Goal: Register for event/course

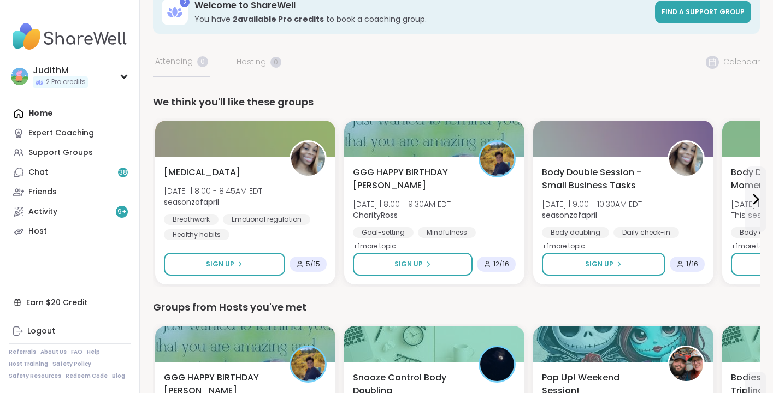
scroll to position [22, 0]
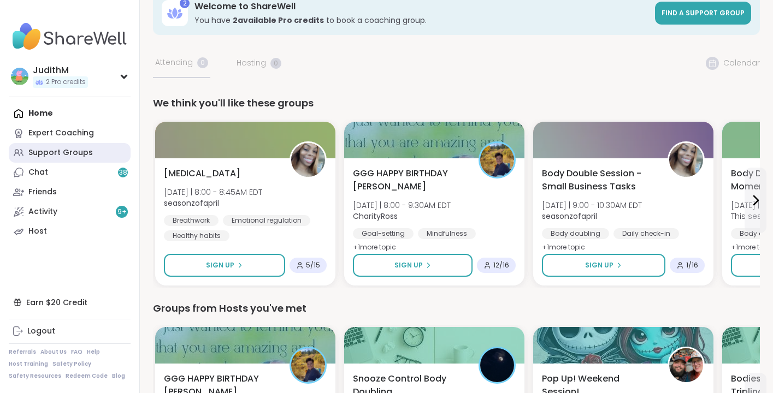
click at [38, 153] on div "Support Groups" at bounding box center [60, 153] width 64 height 11
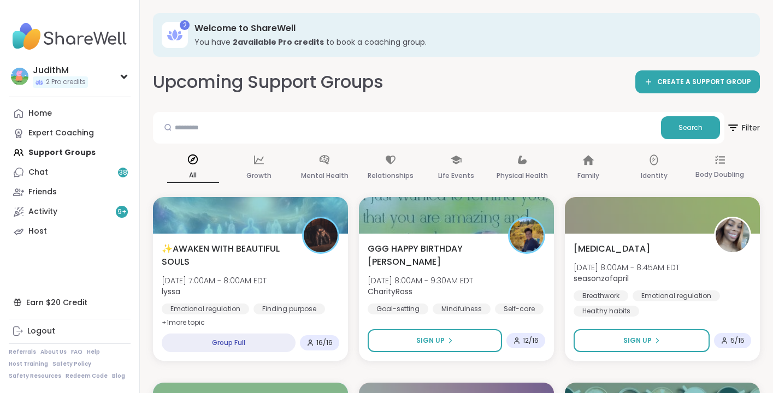
click at [190, 163] on icon at bounding box center [193, 160] width 10 height 10
click at [654, 156] on icon at bounding box center [654, 160] width 12 height 12
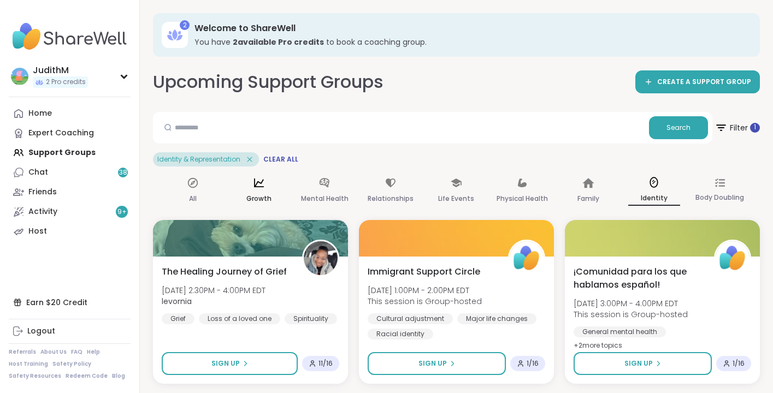
click at [261, 184] on icon at bounding box center [259, 183] width 12 height 12
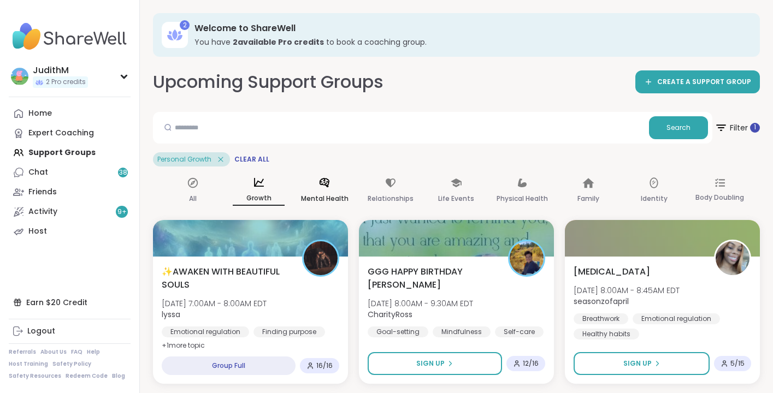
click at [328, 185] on icon at bounding box center [325, 183] width 12 height 12
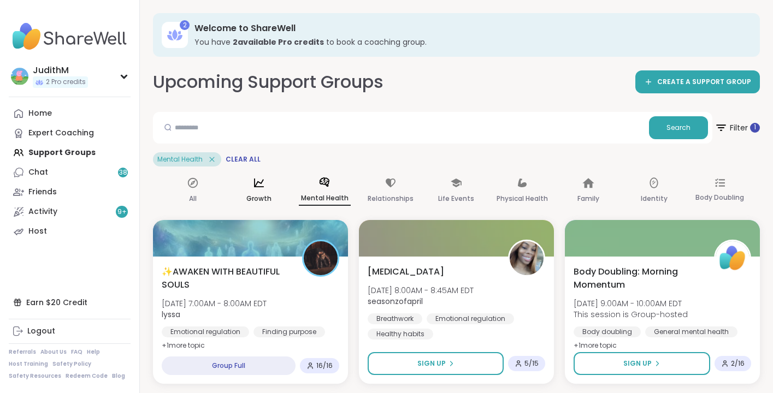
click at [259, 184] on icon at bounding box center [259, 183] width 12 height 12
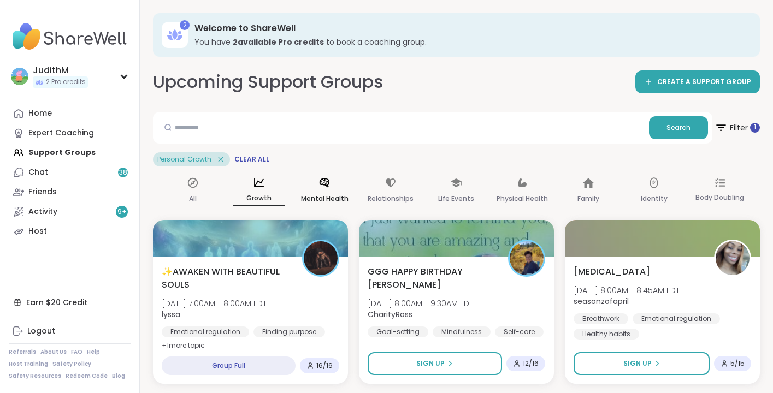
click at [323, 193] on p "Mental Health" at bounding box center [325, 198] width 48 height 13
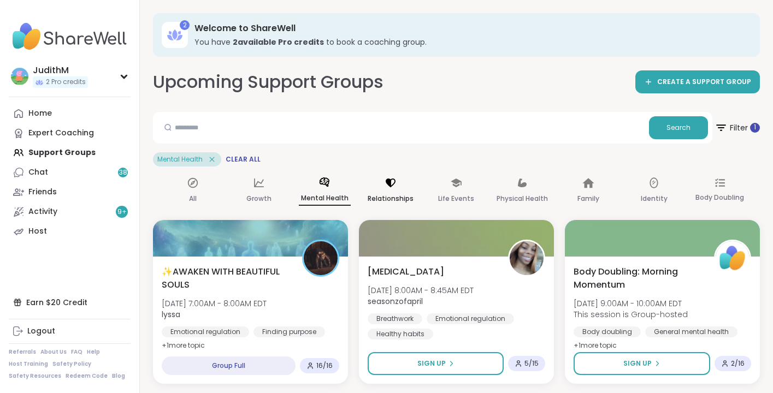
click at [392, 190] on div "Relationships" at bounding box center [390, 191] width 52 height 40
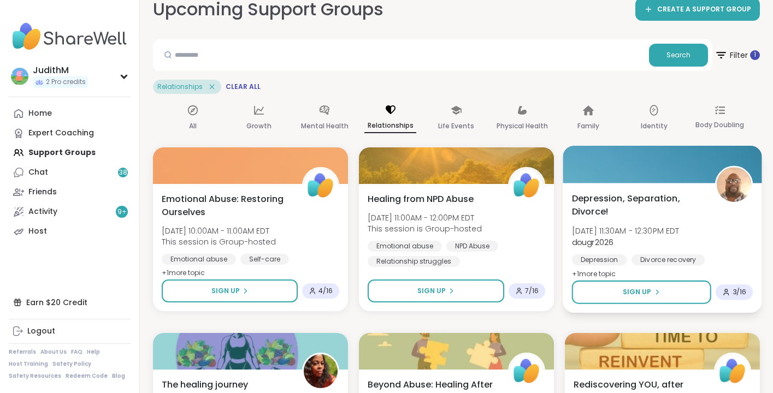
scroll to position [91, 0]
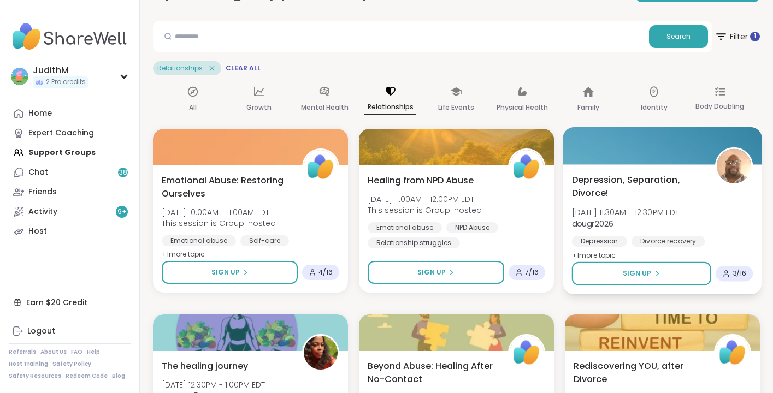
click at [594, 184] on span "Depression, Separation, Divorce!" at bounding box center [637, 186] width 131 height 27
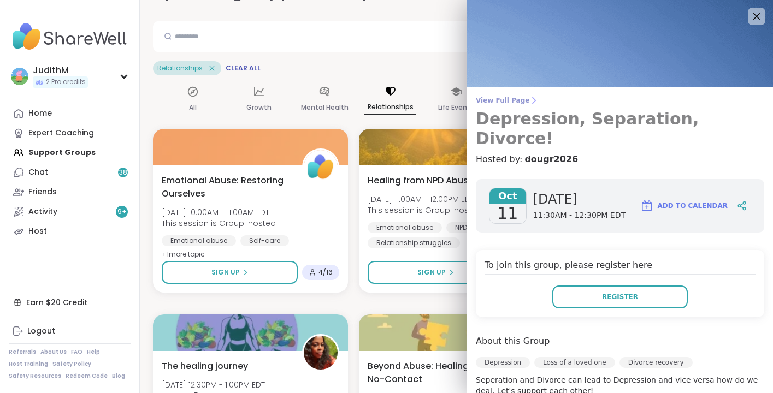
click at [538, 120] on h3 "Depression, Separation, Divorce!" at bounding box center [620, 128] width 288 height 39
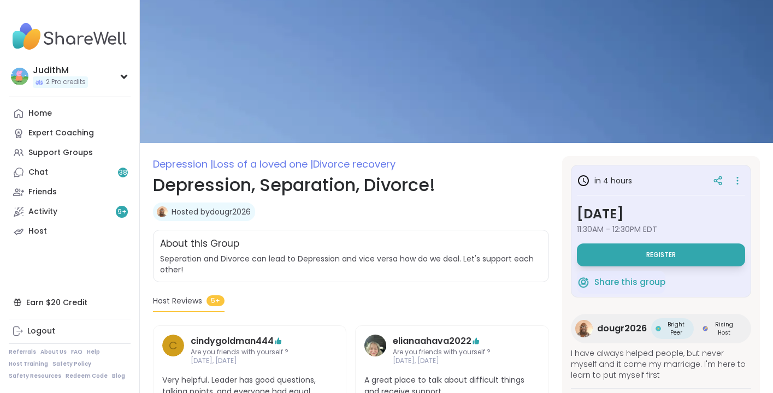
scroll to position [1, 0]
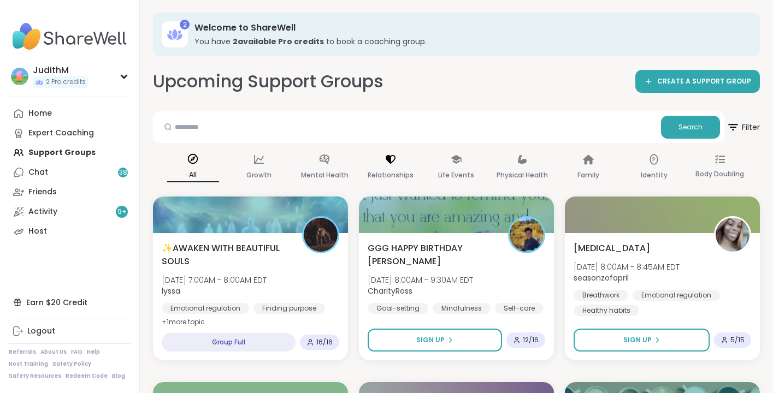
click at [392, 169] on p "Relationships" at bounding box center [391, 175] width 46 height 13
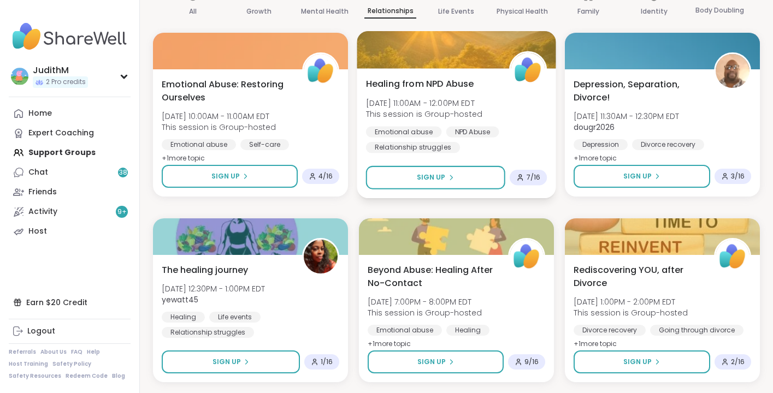
scroll to position [188, 0]
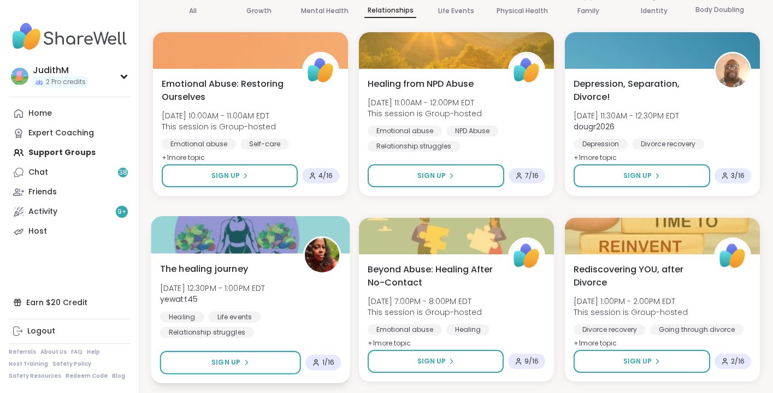
click at [196, 272] on span "The healing journey" at bounding box center [204, 268] width 88 height 13
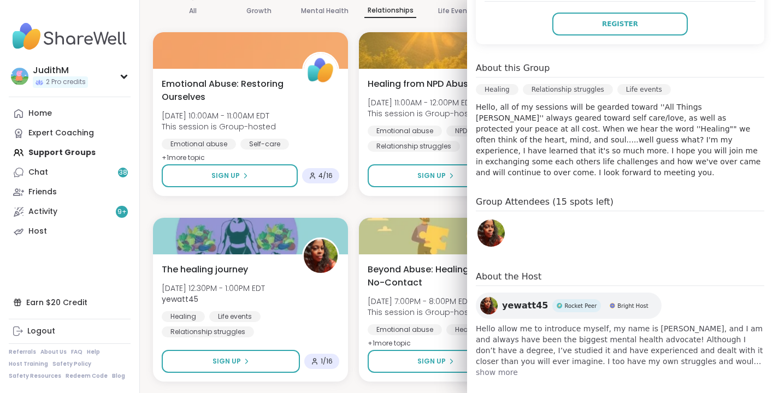
scroll to position [0, 0]
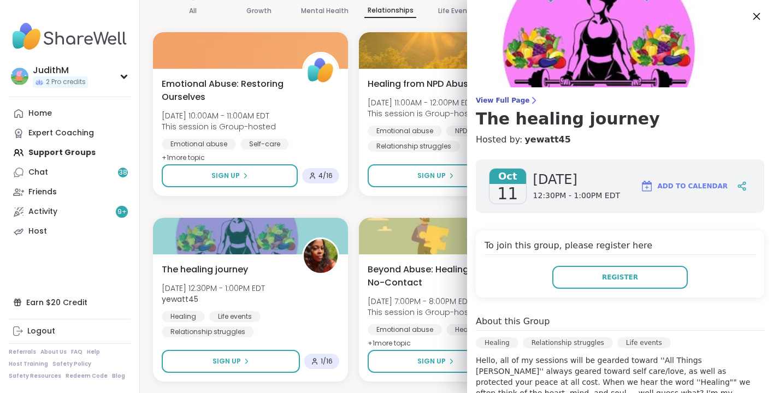
click at [757, 16] on icon at bounding box center [757, 16] width 14 height 14
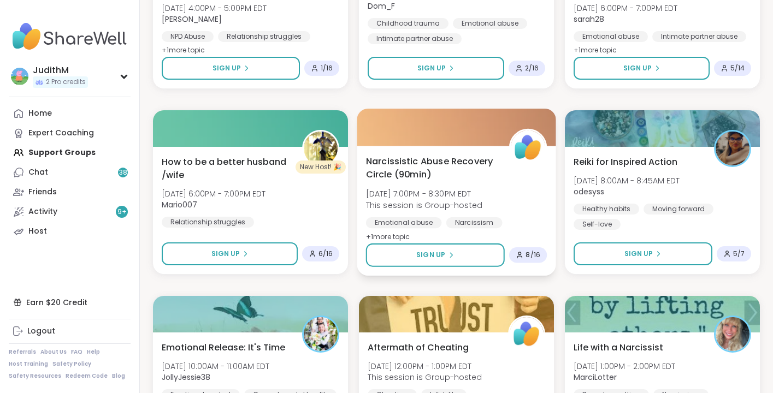
scroll to position [670, 0]
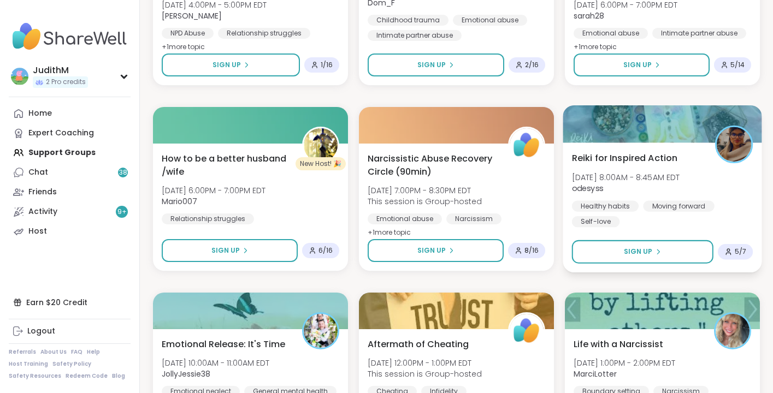
click at [594, 156] on span "Reiki for Inspired Action" at bounding box center [625, 157] width 106 height 13
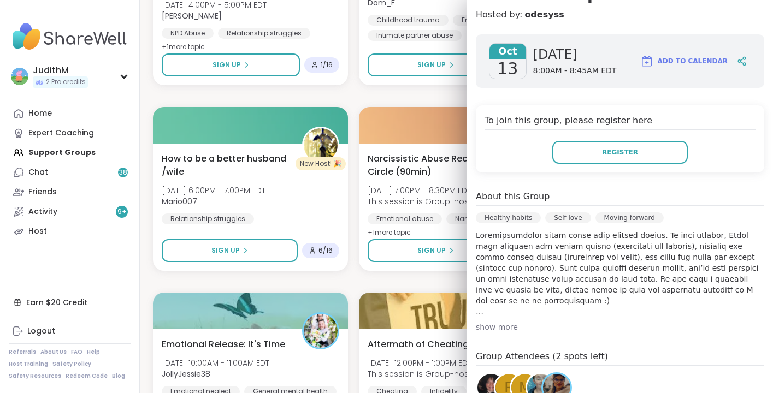
scroll to position [0, 0]
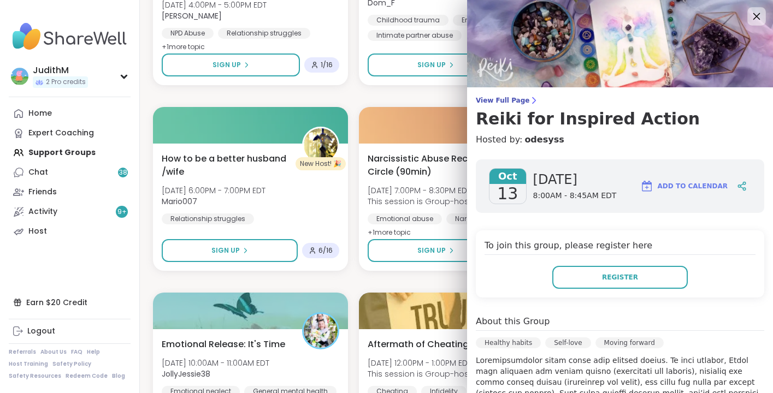
click at [756, 18] on icon at bounding box center [757, 16] width 14 height 14
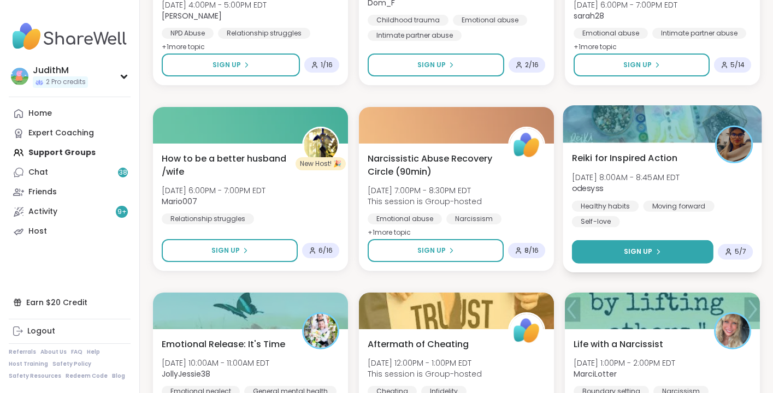
click at [631, 253] on span "Sign Up" at bounding box center [638, 252] width 29 height 10
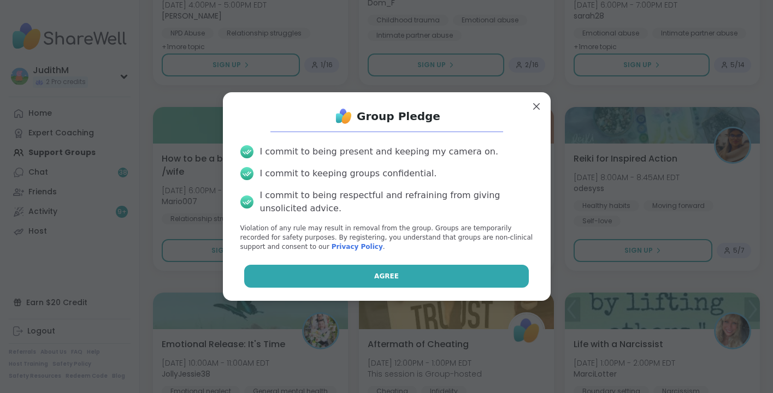
click at [395, 277] on span "Agree" at bounding box center [386, 277] width 25 height 10
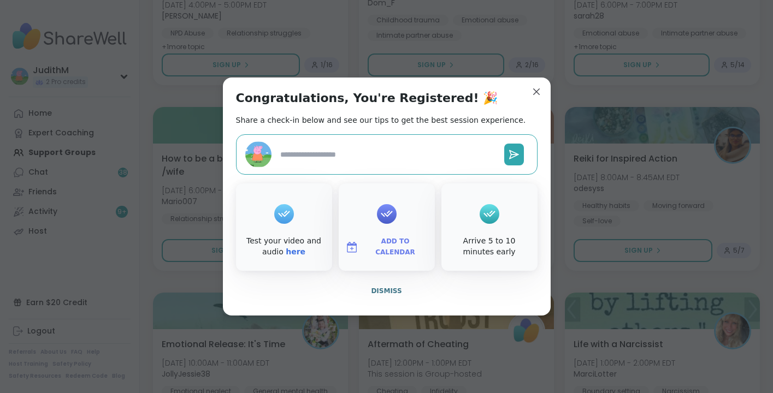
type textarea "*"
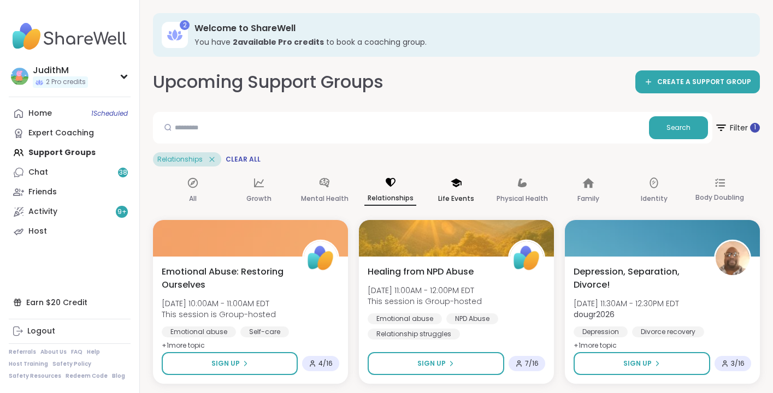
click at [457, 186] on icon at bounding box center [456, 183] width 11 height 9
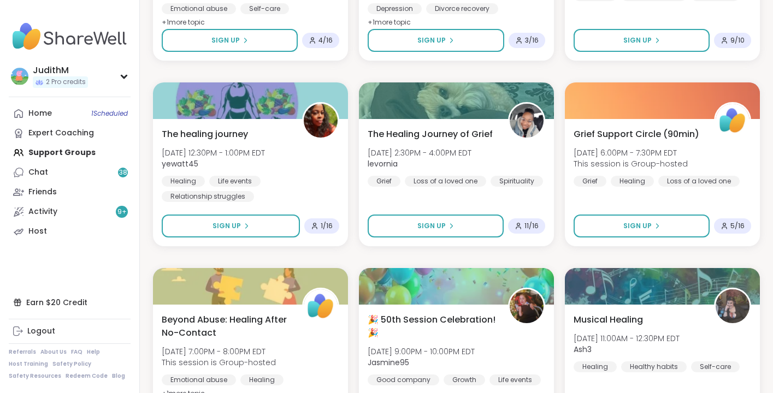
scroll to position [325, 0]
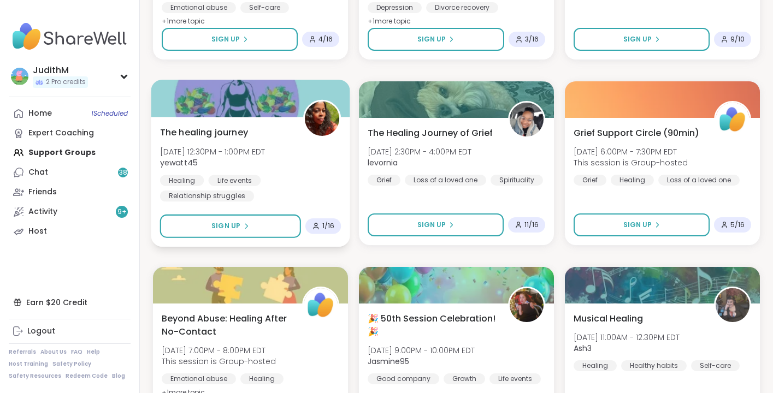
click at [222, 131] on span "The healing journey" at bounding box center [204, 132] width 88 height 13
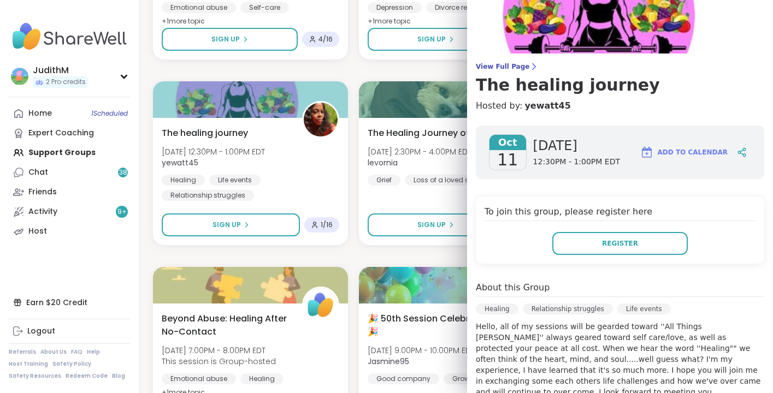
scroll to position [0, 0]
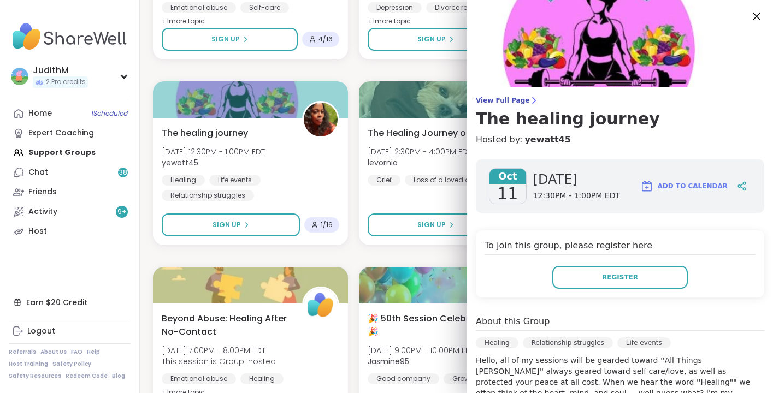
click at [762, 17] on icon at bounding box center [757, 16] width 14 height 14
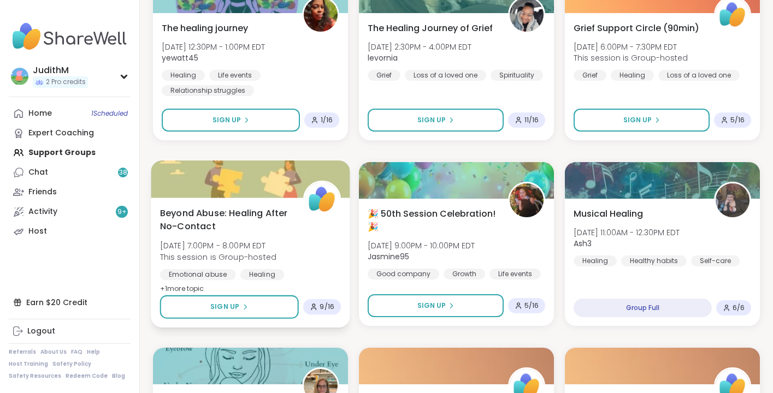
scroll to position [433, 0]
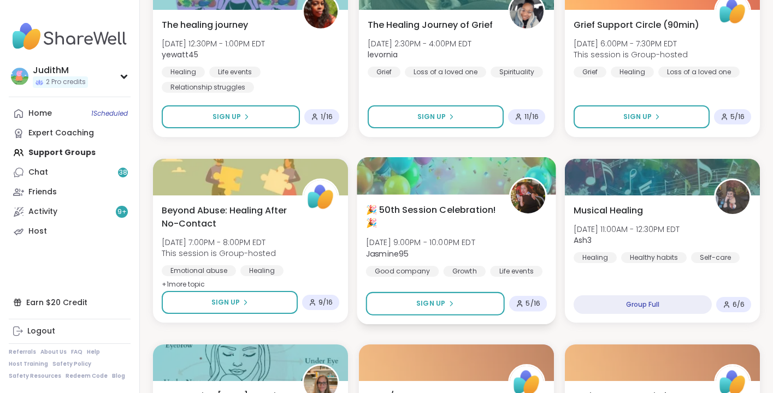
click at [394, 206] on span "🎉 50th Session Celebration! 🎉" at bounding box center [431, 216] width 131 height 27
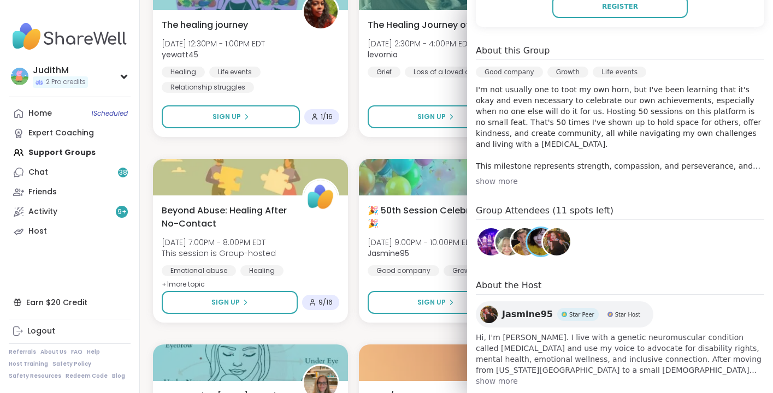
scroll to position [0, 0]
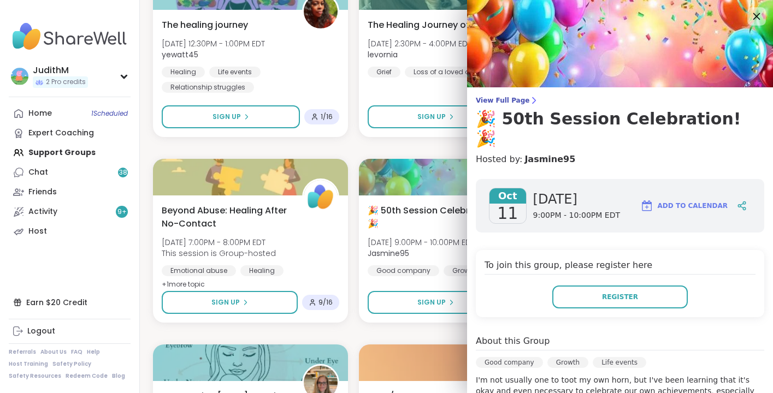
click at [757, 13] on icon at bounding box center [757, 16] width 14 height 14
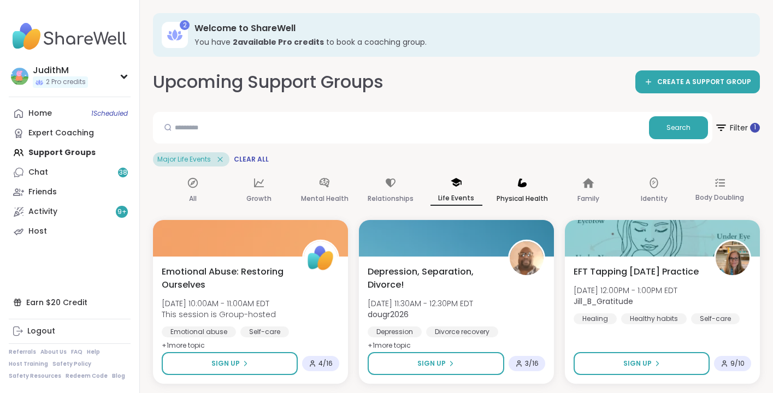
click at [519, 185] on icon at bounding box center [522, 183] width 9 height 9
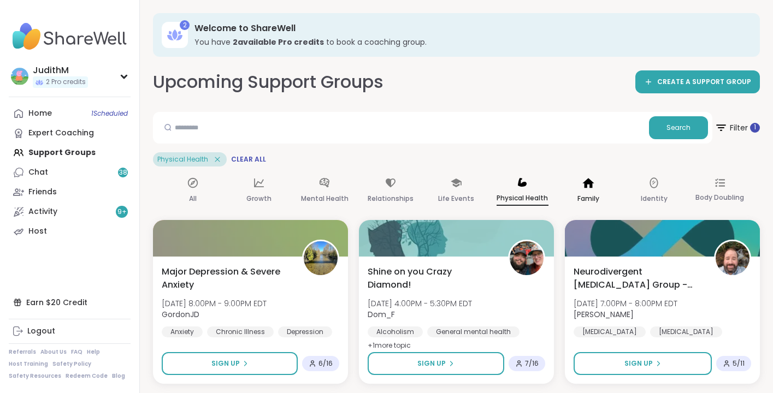
click at [585, 191] on div "Family" at bounding box center [588, 191] width 52 height 40
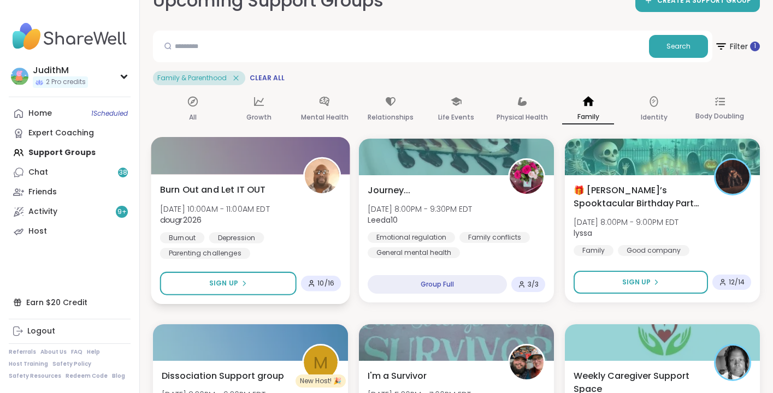
scroll to position [84, 0]
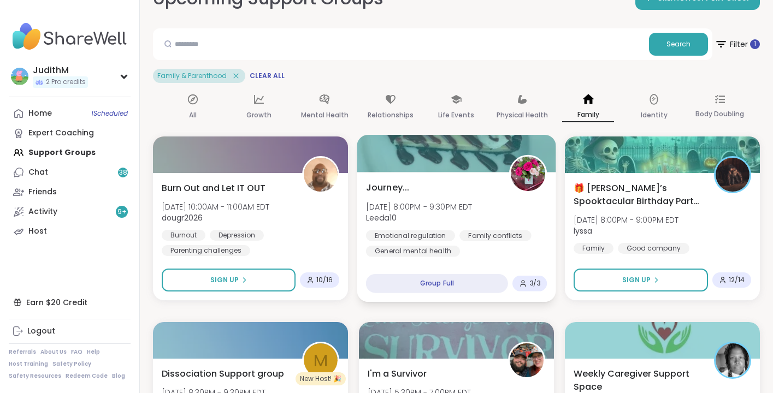
click at [385, 184] on span "Journey..." at bounding box center [388, 187] width 44 height 13
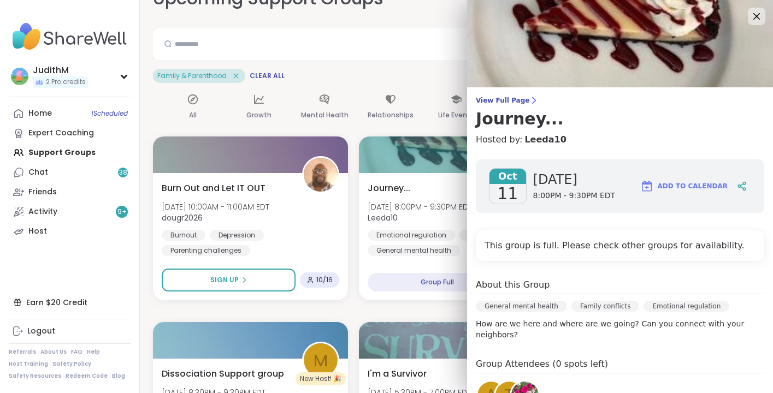
click at [491, 47] on img at bounding box center [620, 43] width 306 height 87
click at [764, 20] on div at bounding box center [756, 16] width 19 height 19
click at [756, 15] on icon at bounding box center [756, 16] width 7 height 7
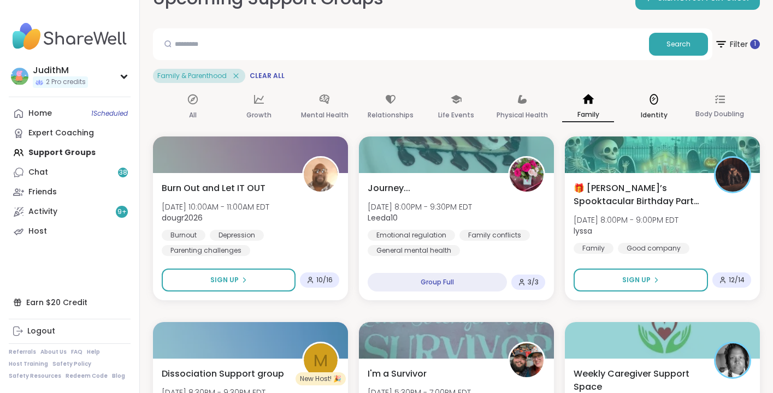
click at [650, 109] on p "Identity" at bounding box center [654, 115] width 27 height 13
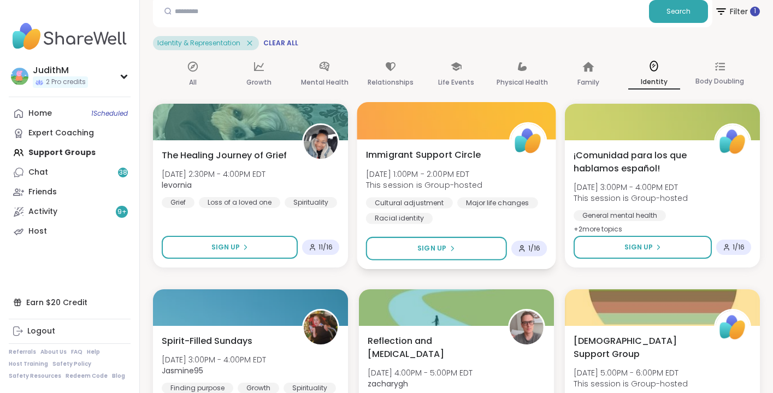
scroll to position [0, 0]
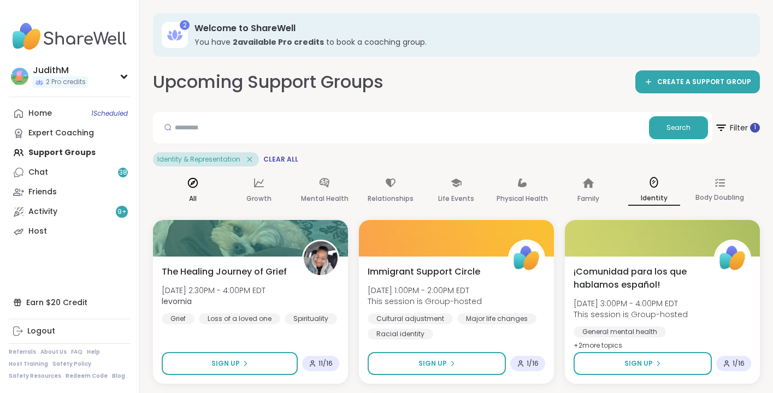
click at [189, 187] on icon at bounding box center [193, 183] width 12 height 12
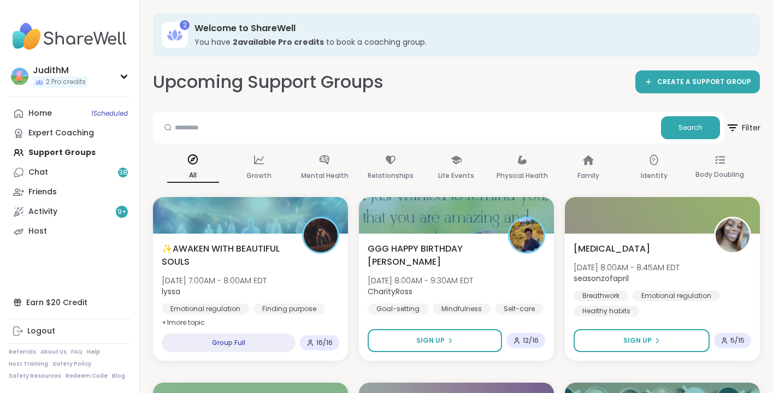
click at [744, 125] on span "Filter" at bounding box center [743, 127] width 35 height 27
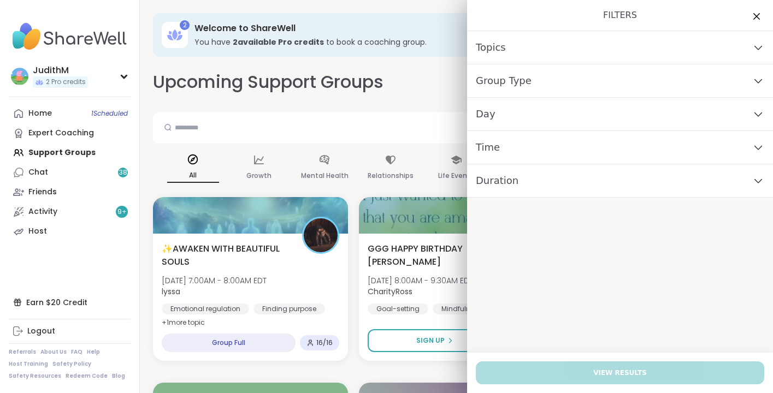
click at [646, 160] on div "Time" at bounding box center [620, 147] width 306 height 33
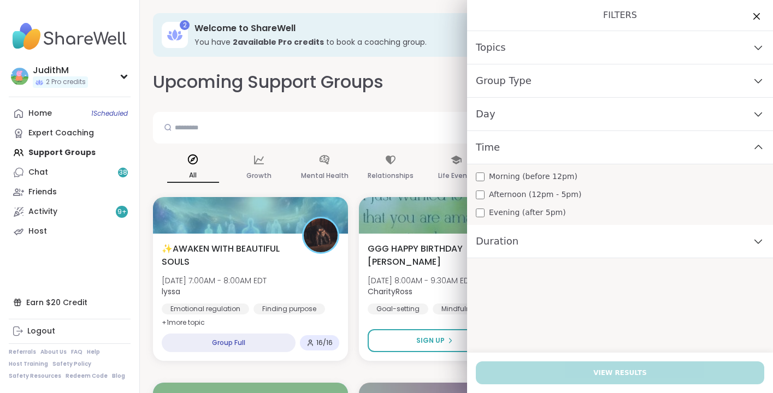
click at [523, 100] on div "Day" at bounding box center [620, 114] width 306 height 33
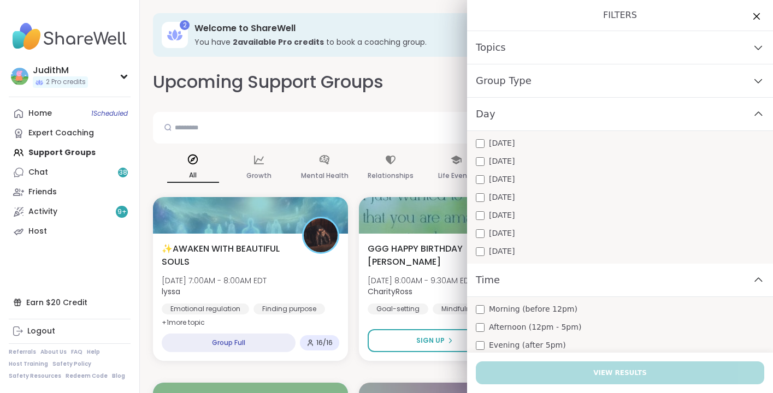
scroll to position [38, 0]
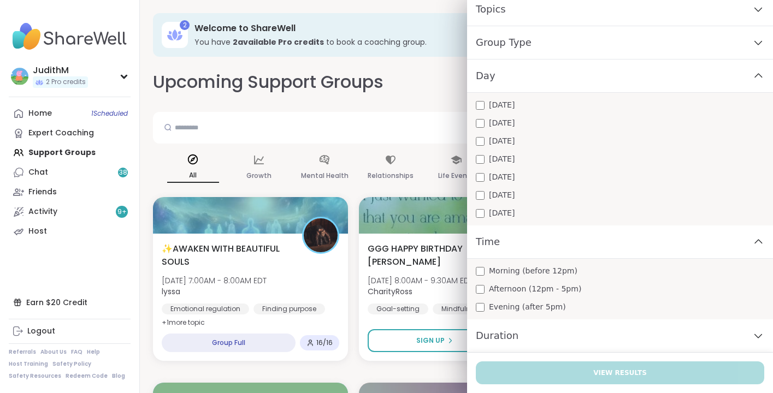
click at [514, 19] on div "Topics" at bounding box center [620, 9] width 306 height 33
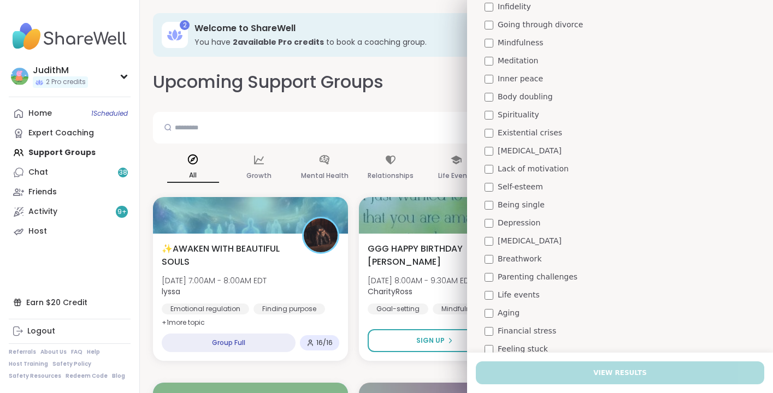
scroll to position [0, 0]
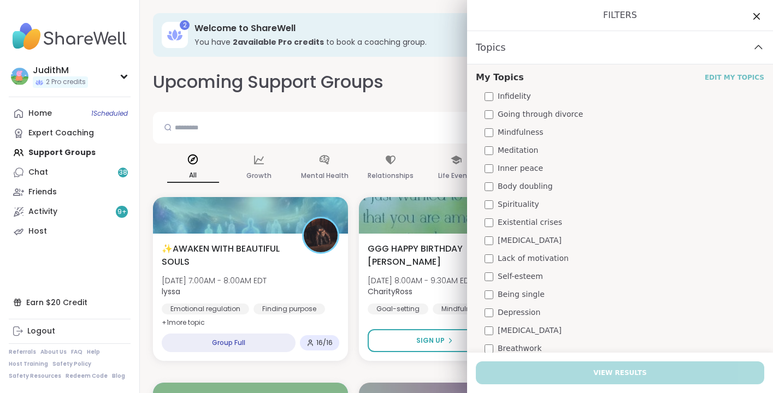
click at [737, 76] on link "Edit My Topics" at bounding box center [735, 77] width 60 height 9
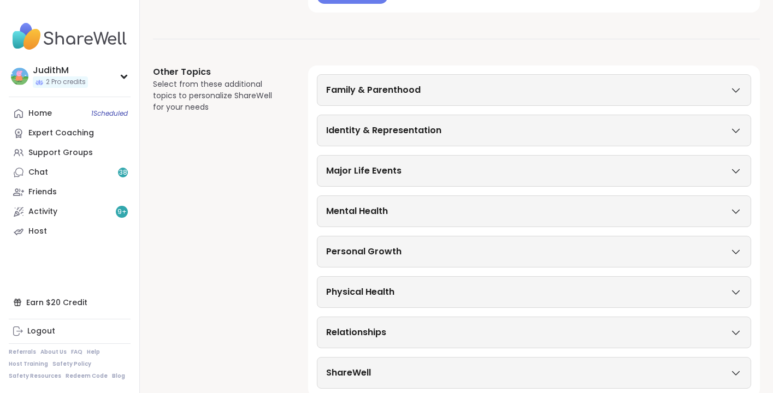
scroll to position [423, 0]
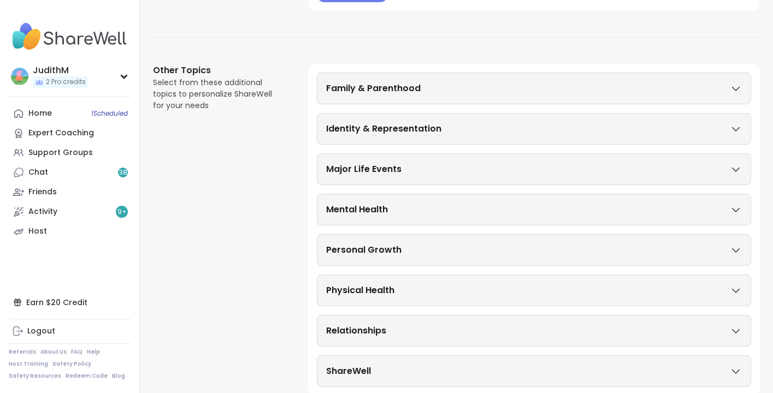
click at [372, 97] on div "Family & Parenthood" at bounding box center [534, 89] width 434 height 32
click at [367, 85] on h3 "Family & Parenthood" at bounding box center [373, 88] width 95 height 13
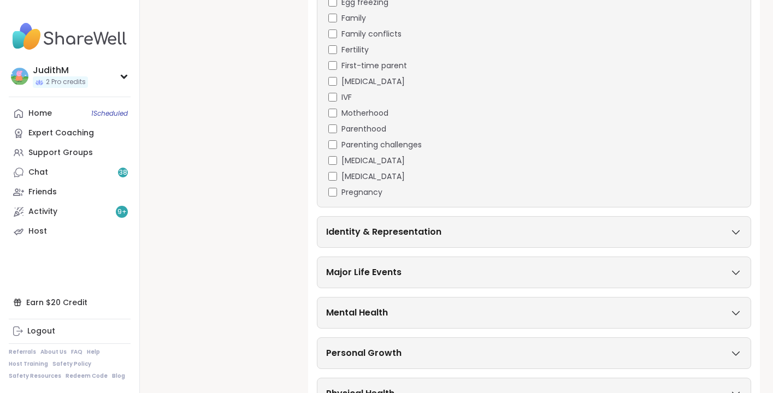
scroll to position [654, 0]
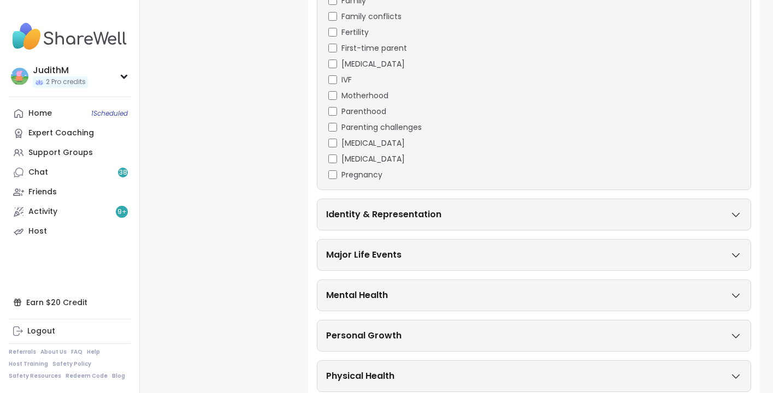
click at [416, 219] on h3 "Identity & Representation" at bounding box center [383, 214] width 115 height 13
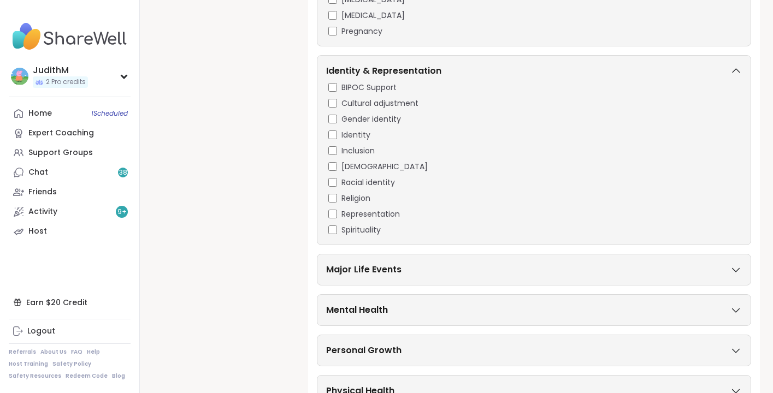
scroll to position [802, 0]
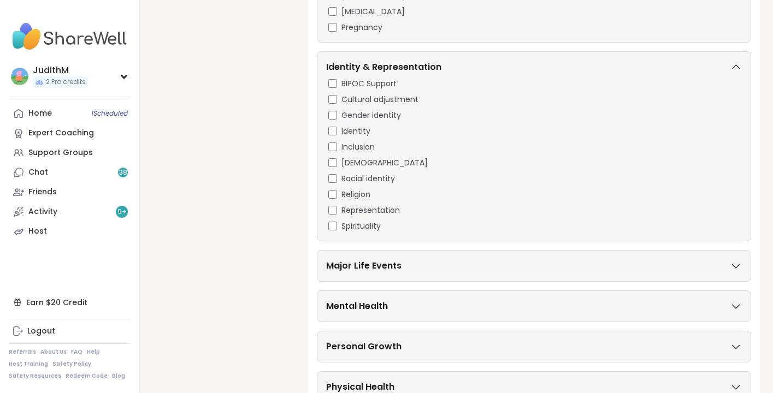
click at [368, 268] on h3 "Major Life Events" at bounding box center [363, 266] width 75 height 13
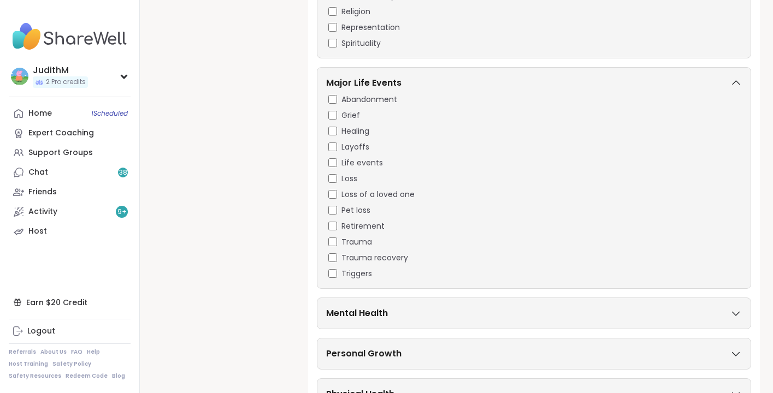
scroll to position [988, 0]
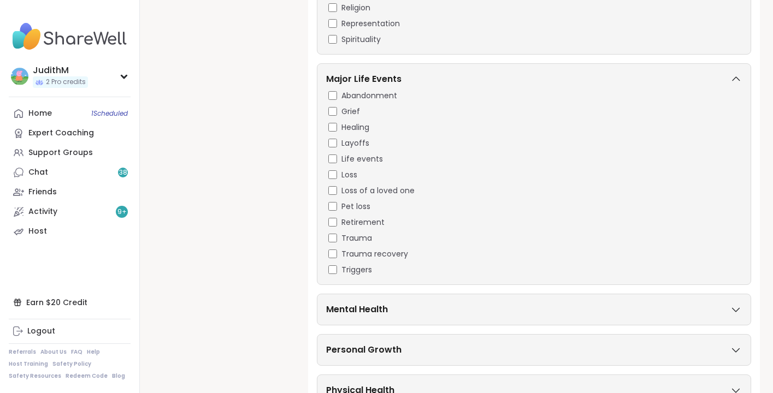
click at [409, 306] on div "Mental Health" at bounding box center [534, 309] width 416 height 13
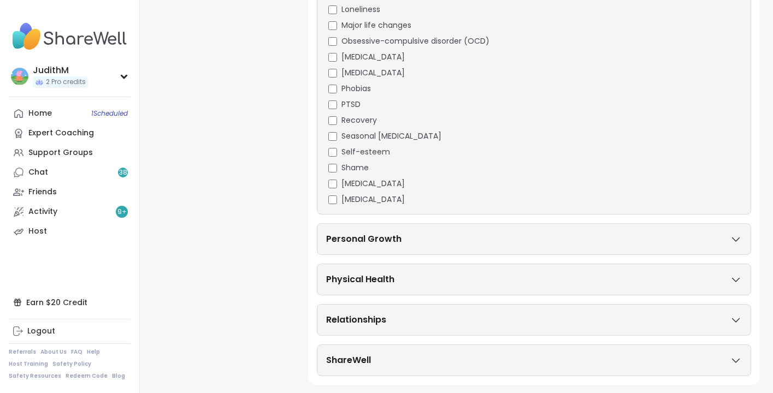
scroll to position [1791, 0]
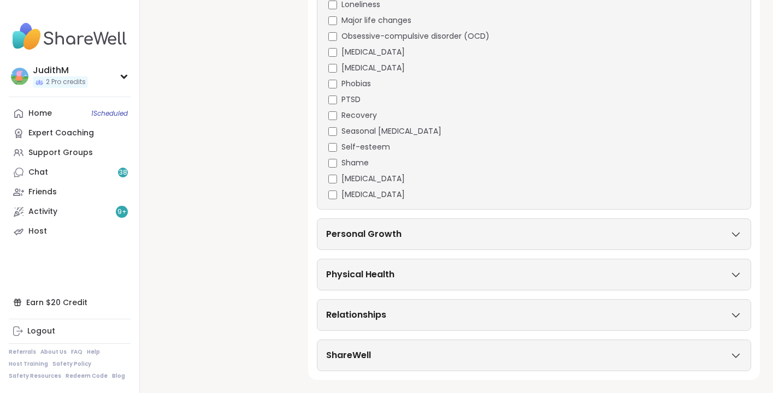
click at [407, 235] on div "Personal Growth" at bounding box center [534, 234] width 416 height 13
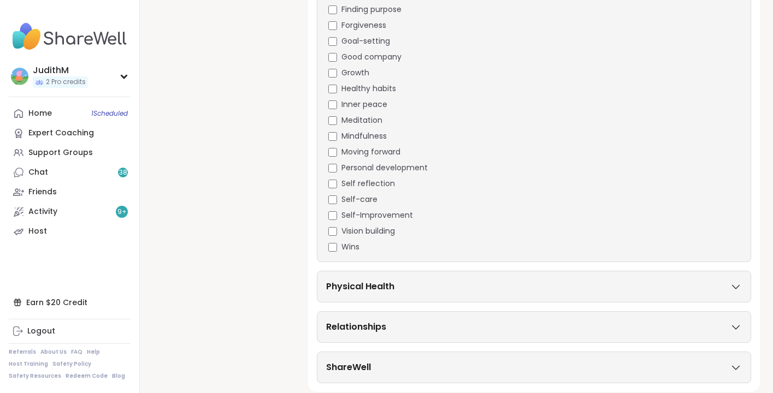
scroll to position [2140, 0]
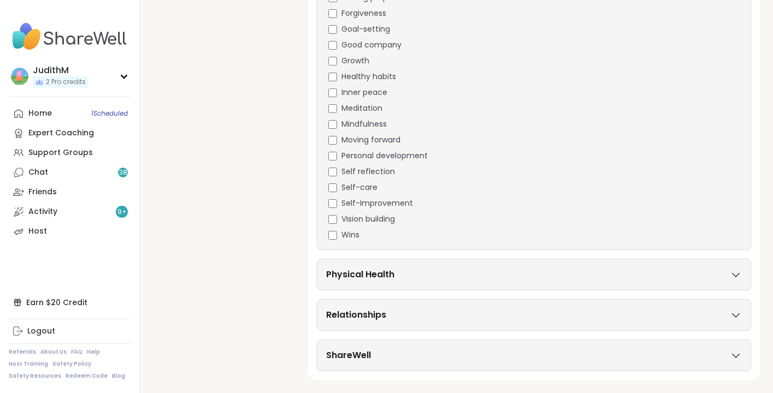
click at [377, 273] on h3 "Physical Health" at bounding box center [360, 274] width 68 height 13
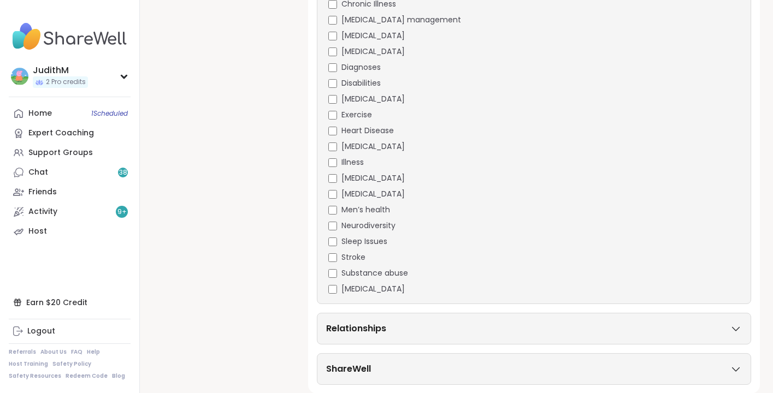
scroll to position [2520, 0]
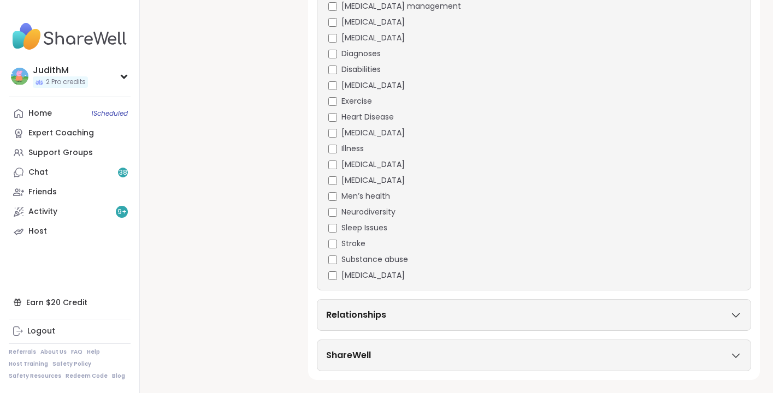
click at [365, 314] on h3 "Relationships" at bounding box center [356, 315] width 60 height 13
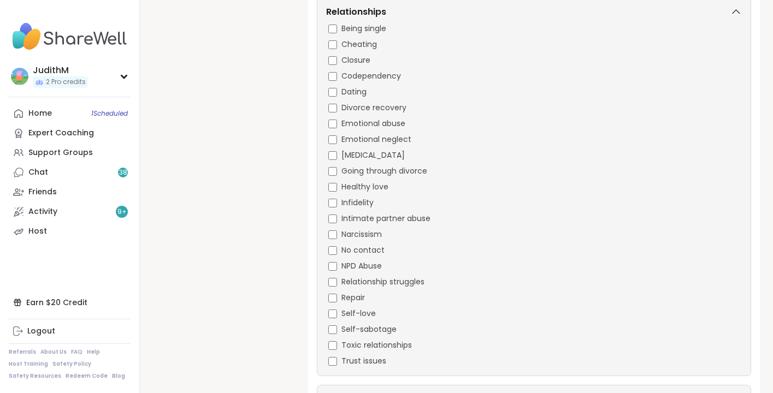
scroll to position [2869, 0]
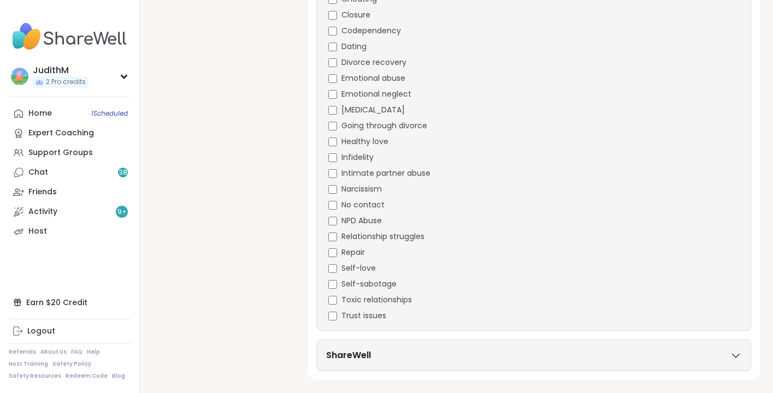
click at [362, 351] on h3 "ShareWell" at bounding box center [348, 355] width 45 height 13
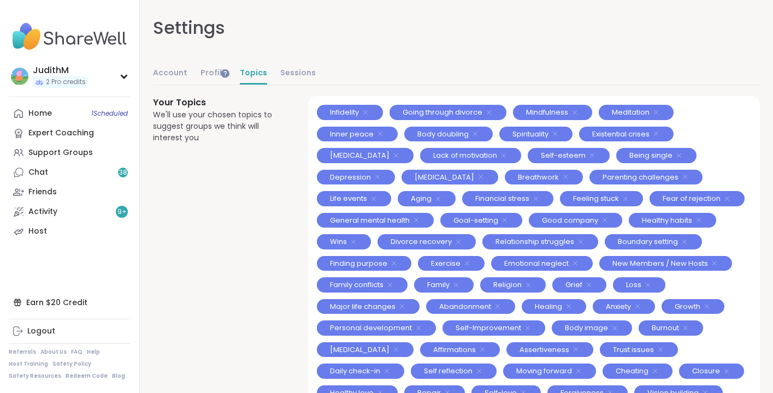
scroll to position [0, 0]
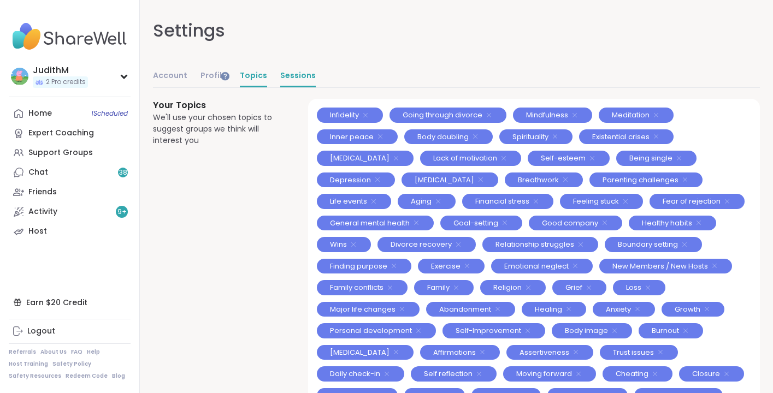
click at [287, 73] on link "Sessions" at bounding box center [298, 77] width 36 height 22
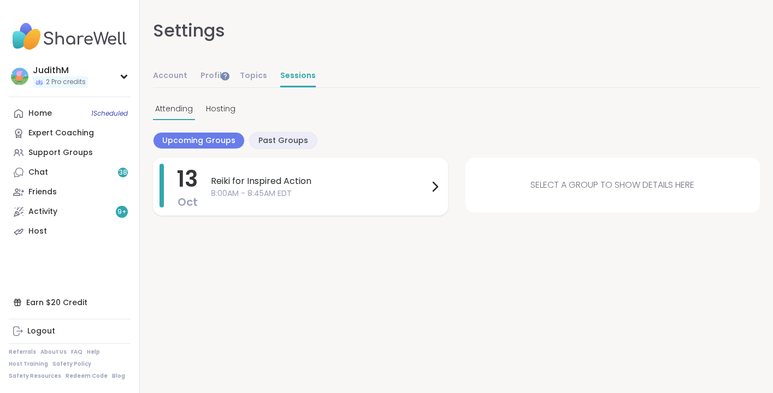
click at [294, 182] on span "Reiki for Inspired Action" at bounding box center [319, 181] width 217 height 13
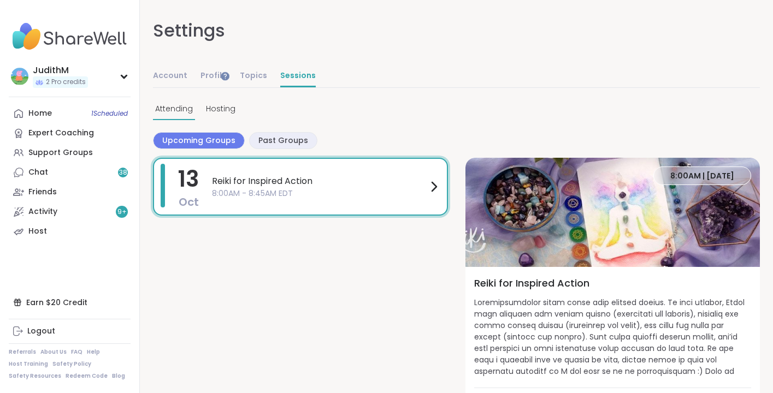
scroll to position [45, 0]
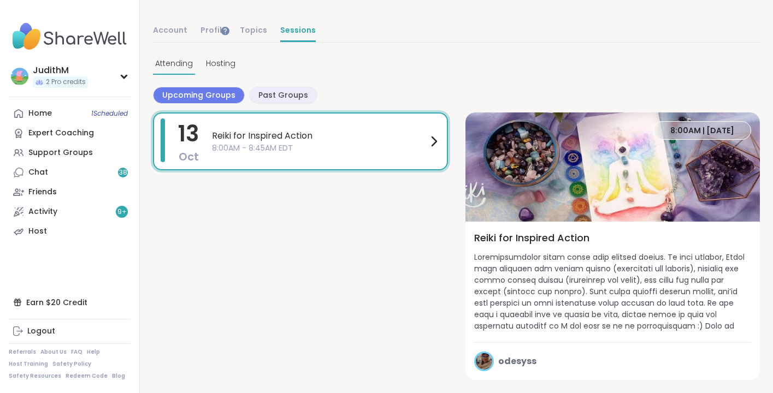
click at [518, 363] on span "odesyss" at bounding box center [517, 361] width 38 height 13
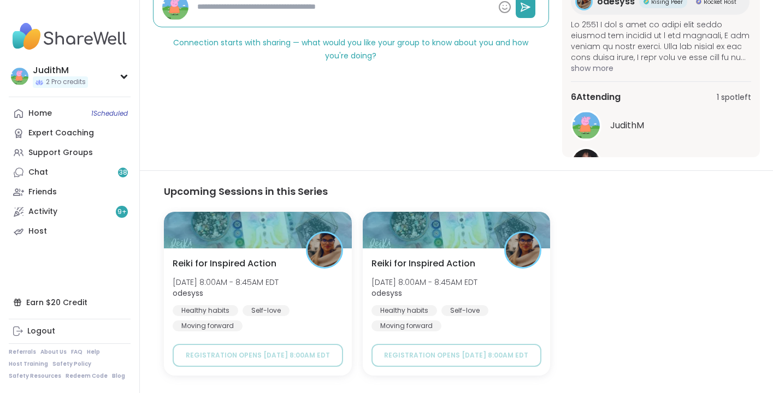
scroll to position [407, 0]
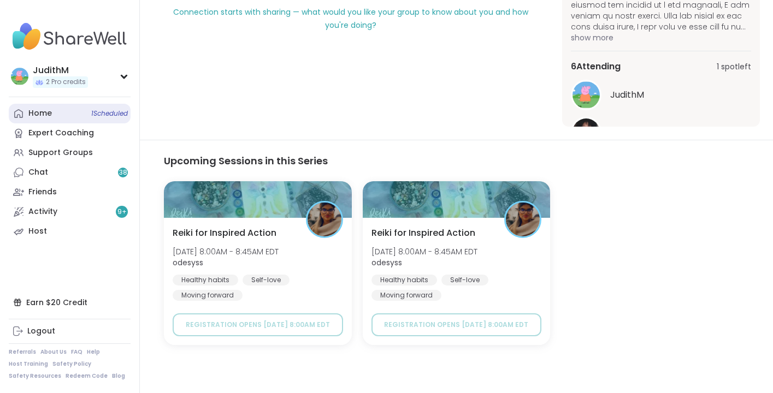
click at [38, 116] on div "Home 1 Scheduled" at bounding box center [39, 113] width 23 height 11
type textarea "*"
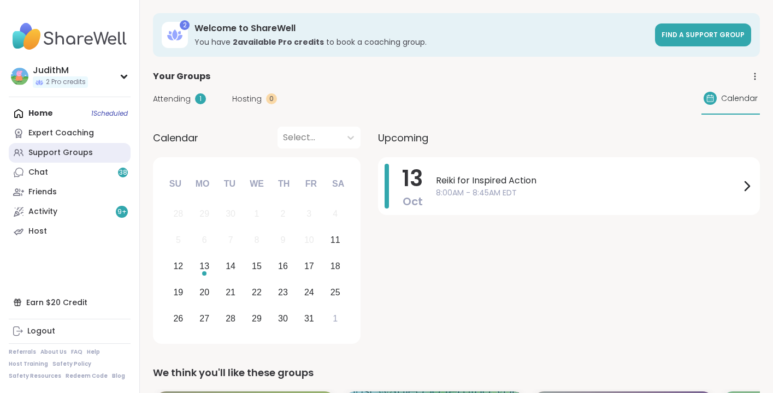
click at [36, 151] on div "Support Groups" at bounding box center [60, 153] width 64 height 11
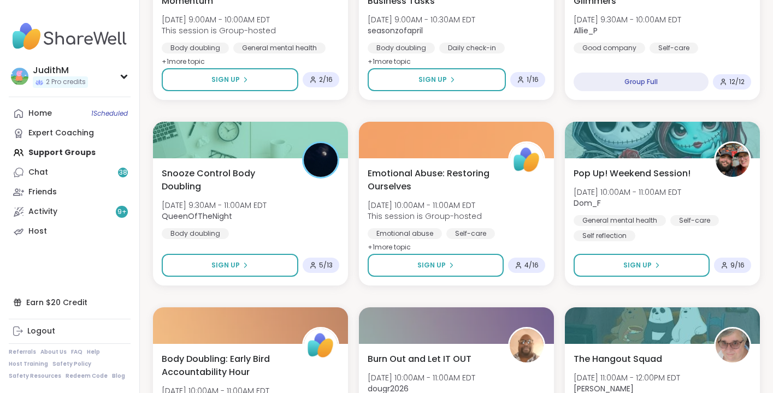
scroll to position [451, 0]
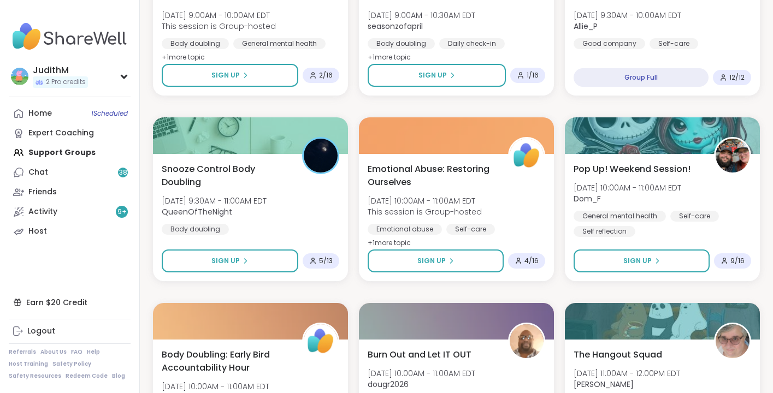
click at [56, 152] on div "Home 1 Scheduled Expert Coaching Support Groups Chat 38 Friends Activity 9 + Ho…" at bounding box center [70, 173] width 122 height 138
click at [26, 172] on link "Chat 38" at bounding box center [70, 173] width 122 height 20
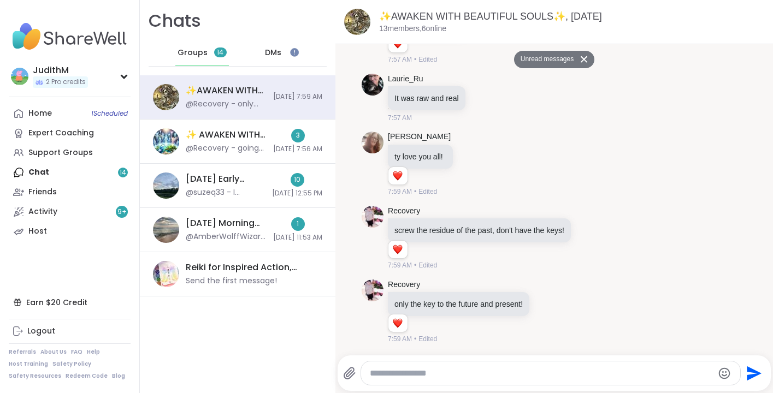
click at [270, 43] on div "DMs" at bounding box center [274, 53] width 54 height 26
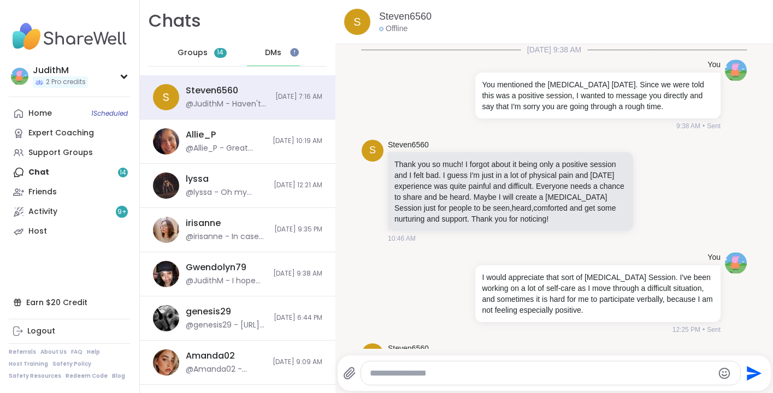
scroll to position [172, 0]
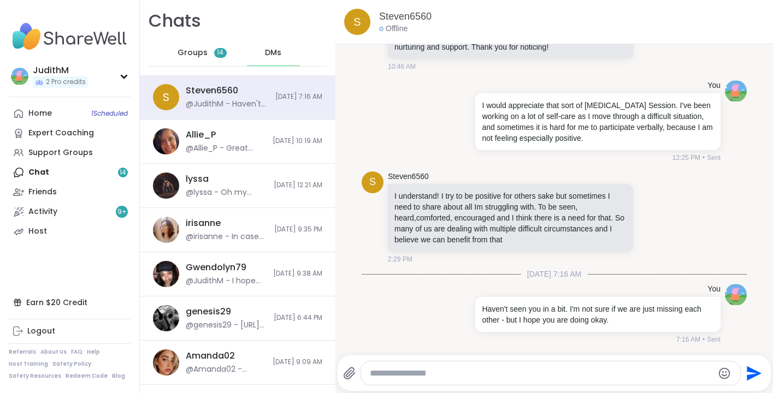
click at [278, 46] on div "DMs" at bounding box center [274, 53] width 54 height 26
click at [202, 52] on span "Groups" at bounding box center [193, 53] width 30 height 11
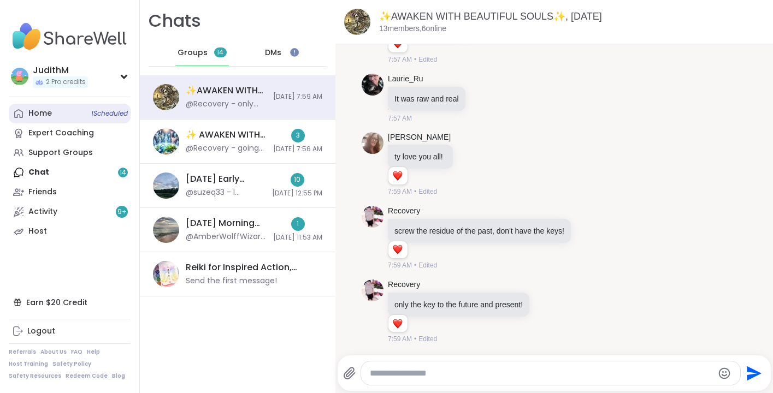
click at [43, 114] on div "Home 1 Scheduled" at bounding box center [39, 113] width 23 height 11
